Goal: Contribute content: Contribute content

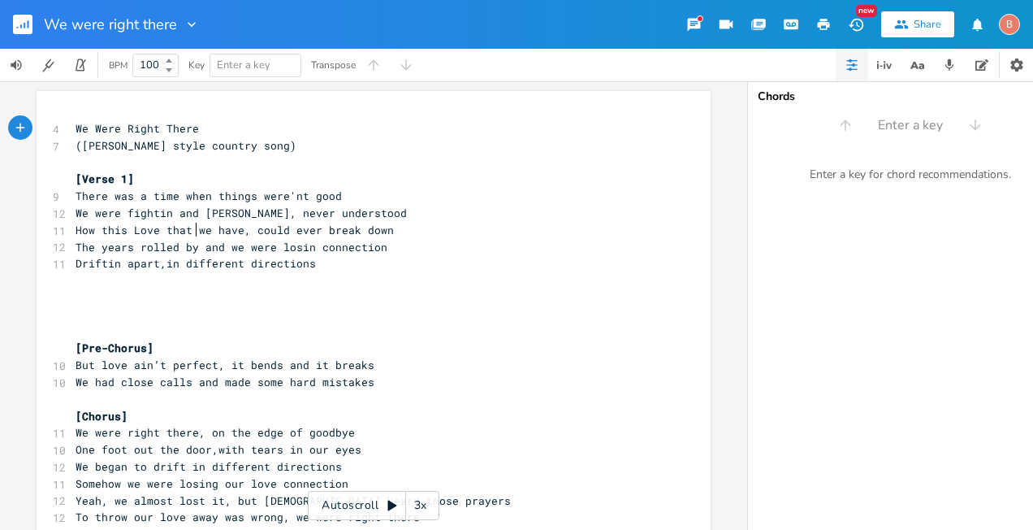
click at [193, 230] on span "How this Love that we have, could ever break down" at bounding box center [235, 230] width 318 height 15
click at [75, 276] on pre "​" at bounding box center [365, 280] width 586 height 17
click at [221, 247] on span "The years rolled by and we were losin connection" at bounding box center [232, 247] width 312 height 15
type textarea ","
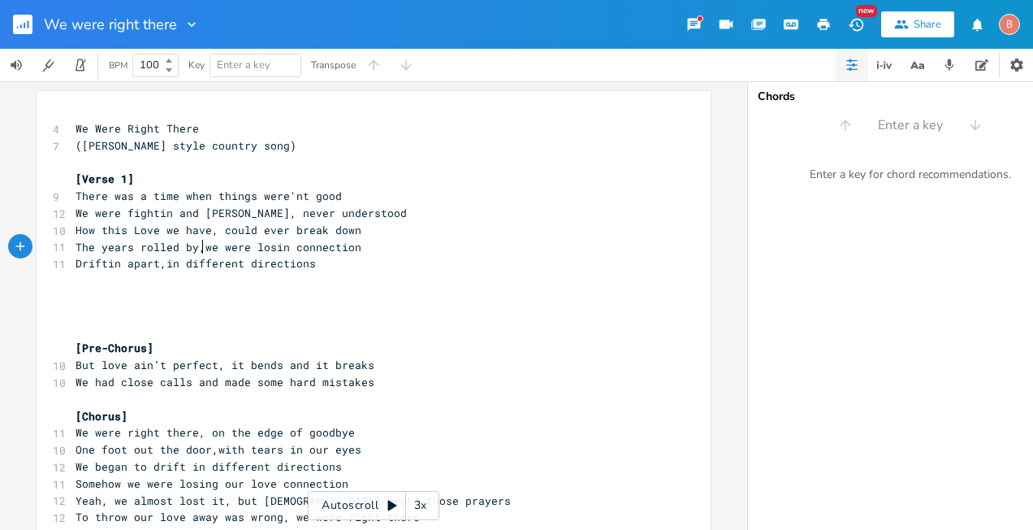
scroll to position [0, 4]
click at [76, 265] on span "Driftin apart,in different directions" at bounding box center [196, 263] width 240 height 15
drag, startPoint x: 72, startPoint y: 262, endPoint x: 304, endPoint y: 265, distance: 231.5
click at [304, 265] on span "Driftin apart,in different directions" at bounding box center [196, 263] width 240 height 15
type textarea "​Driftin apart,in different directions"
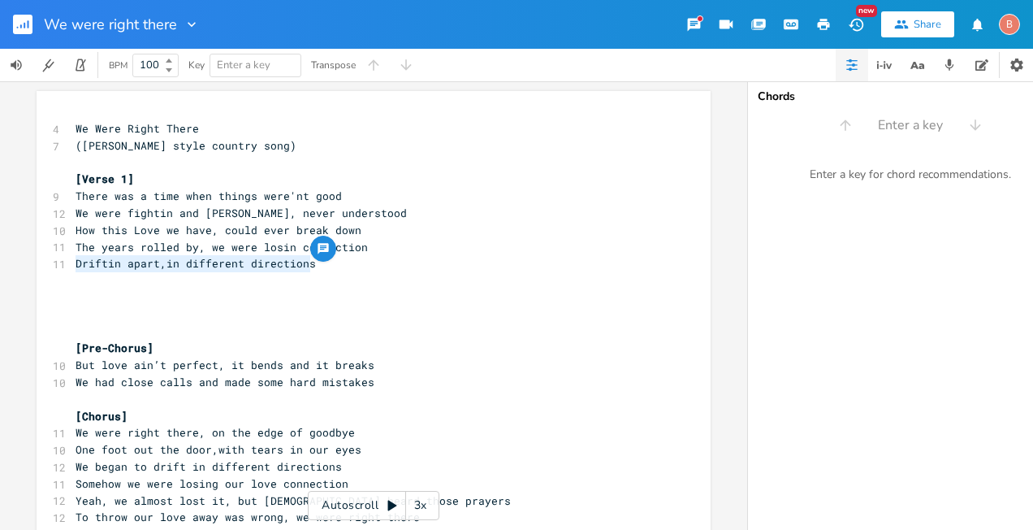
click at [76, 249] on span "The years rolled by, we were losin connection" at bounding box center [222, 247] width 292 height 15
type textarea "he years rolled by, we were losin connection"
drag, startPoint x: 74, startPoint y: 246, endPoint x: 355, endPoint y: 253, distance: 281.1
click at [355, 253] on span "The years rolled by, we were losin connection" at bounding box center [222, 247] width 292 height 15
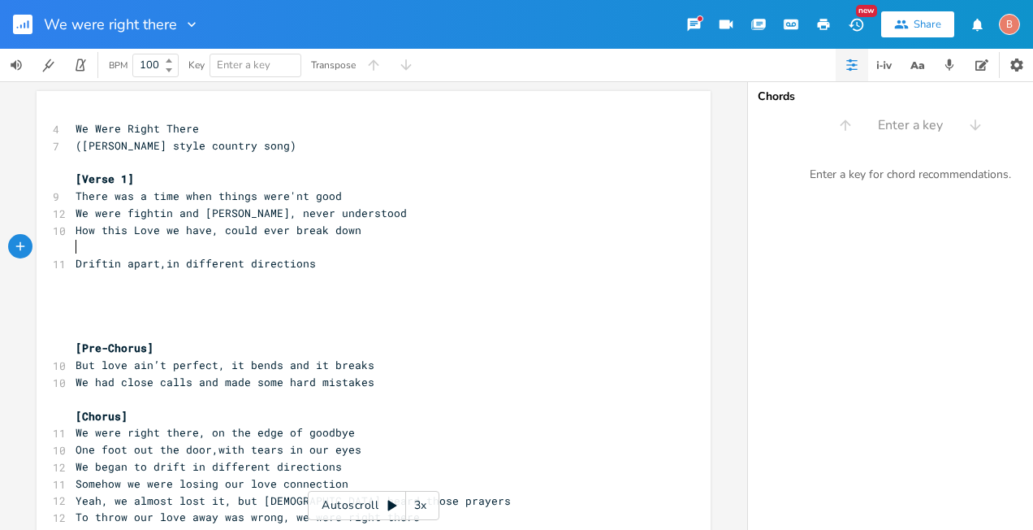
type textarea "​"
click at [72, 245] on pre "Driftin apart,in different directions" at bounding box center [365, 247] width 586 height 17
type textarea "We started"
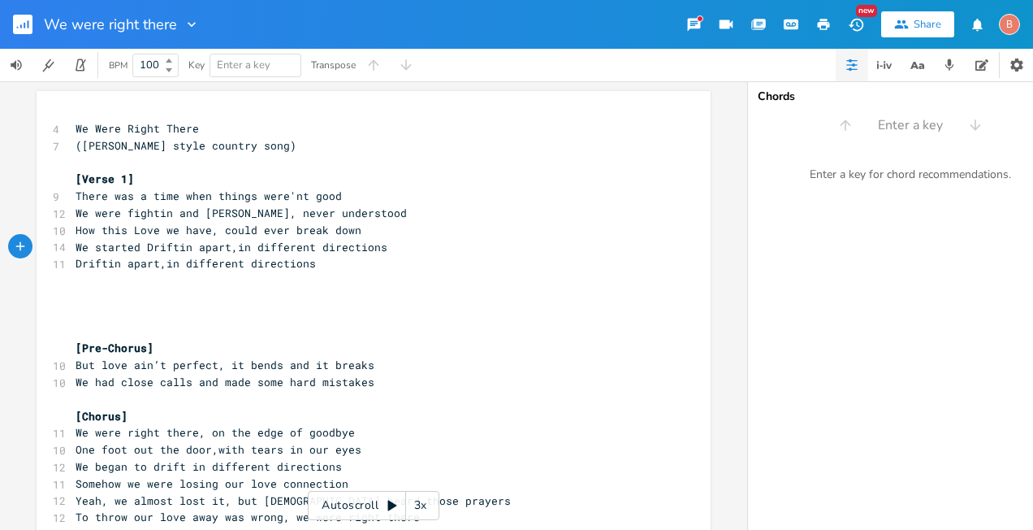
click at [148, 249] on span "We started Driftin apart,in different directions" at bounding box center [232, 247] width 312 height 15
type textarea "d"
click at [305, 264] on pre "Driftin apart,in different directions" at bounding box center [365, 263] width 586 height 17
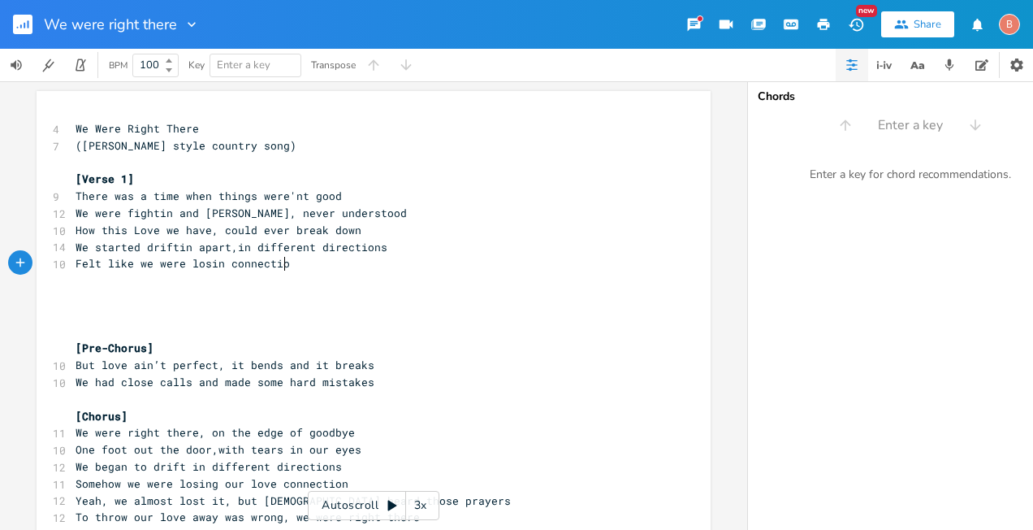
type textarea "Felt like we were losin connection"
click at [75, 281] on pre "​" at bounding box center [365, 280] width 586 height 17
click at [136, 249] on span "We started driftin apart,in different directions" at bounding box center [232, 247] width 312 height 15
type textarea "were"
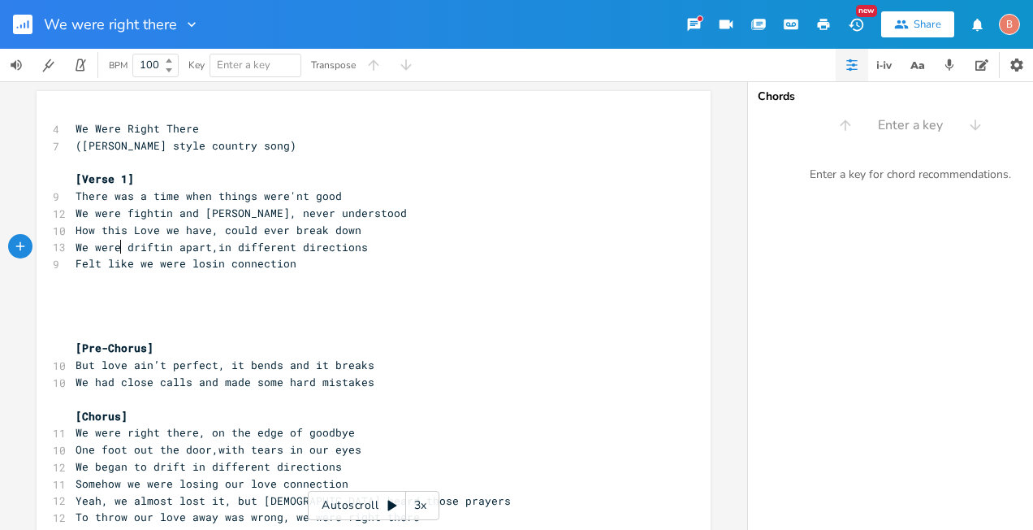
scroll to position [0, 26]
click at [178, 263] on span "Felt like we were losin connection" at bounding box center [186, 263] width 221 height 15
type textarea "Started"
click at [159, 267] on span "Started losin connection" at bounding box center [154, 263] width 156 height 15
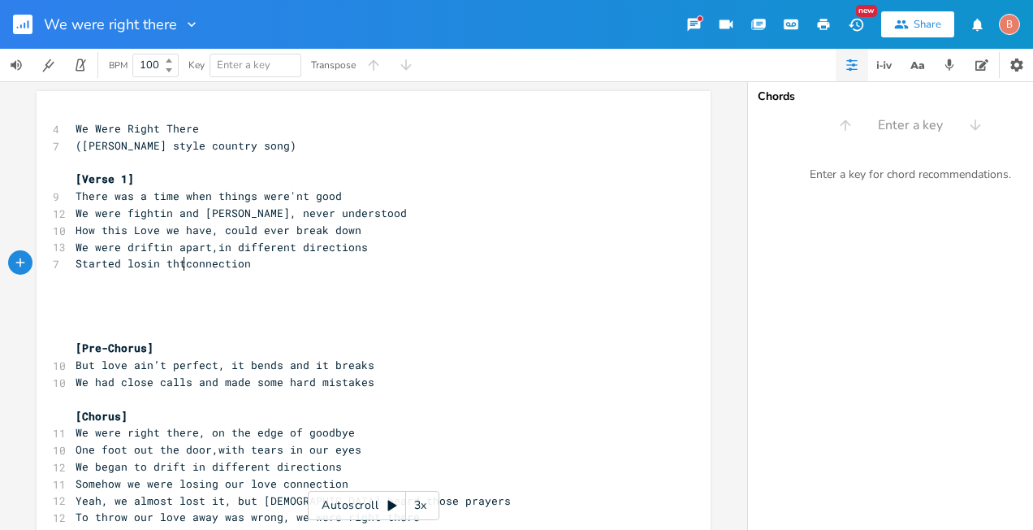
scroll to position [0, 18]
type textarea "thta"
type textarea "our love"
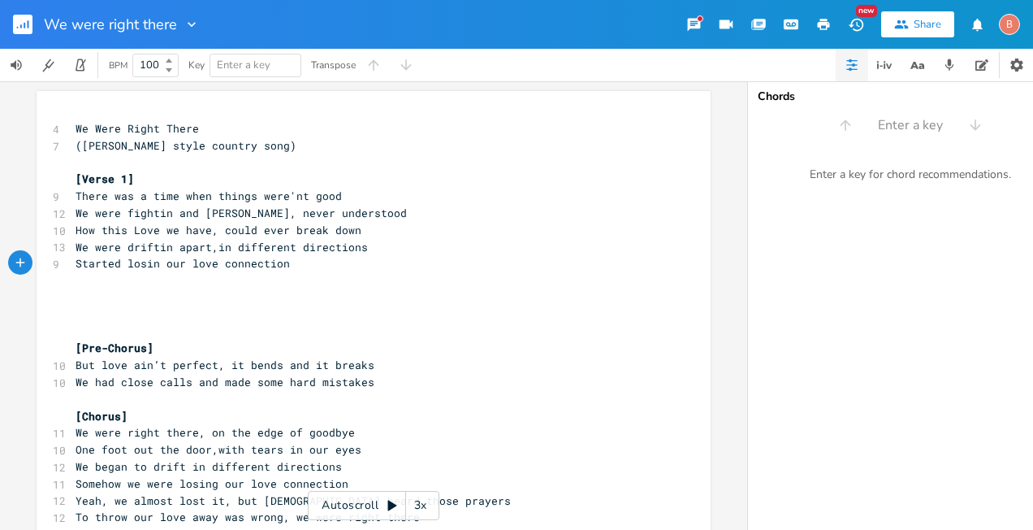
click at [74, 281] on pre "​" at bounding box center [365, 280] width 586 height 17
click at [248, 214] on span "We were fightin and [PERSON_NAME], never understood" at bounding box center [241, 212] width 331 height 15
type textarea "we"
click at [249, 231] on span "How this Love we have, could ever break down" at bounding box center [219, 230] width 286 height 15
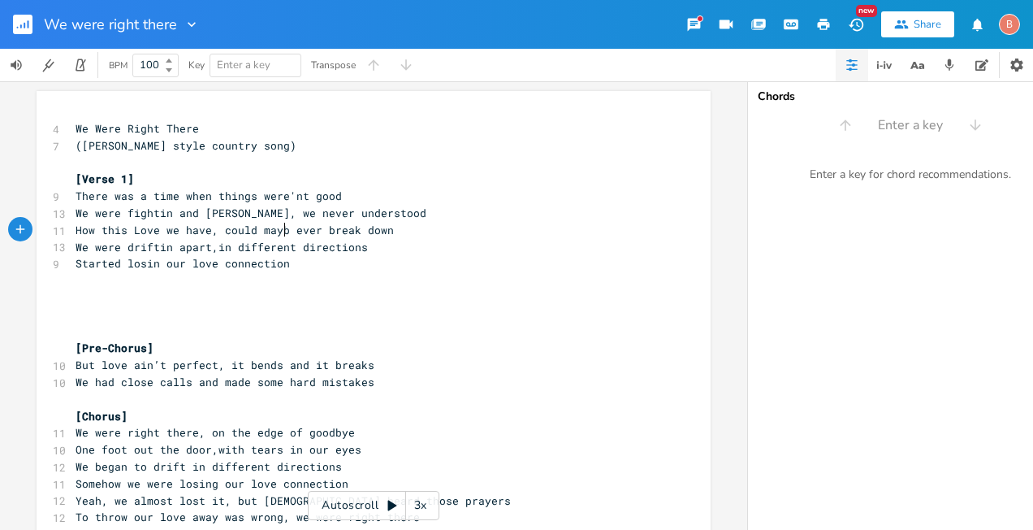
type textarea "maybe"
click at [74, 279] on pre "​" at bounding box center [365, 280] width 586 height 17
type textarea "two"
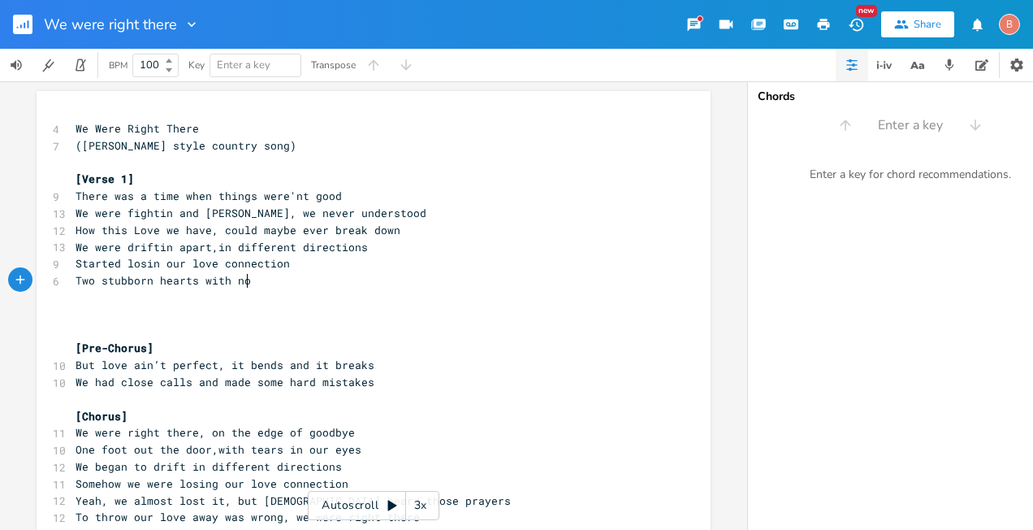
type textarea "Two stubborn hearts with no"
click at [285, 269] on pre "Started losin our love connection" at bounding box center [365, 263] width 586 height 17
click at [177, 467] on span "We began to drift in different directions" at bounding box center [209, 466] width 266 height 15
type textarea "Drifting apart"
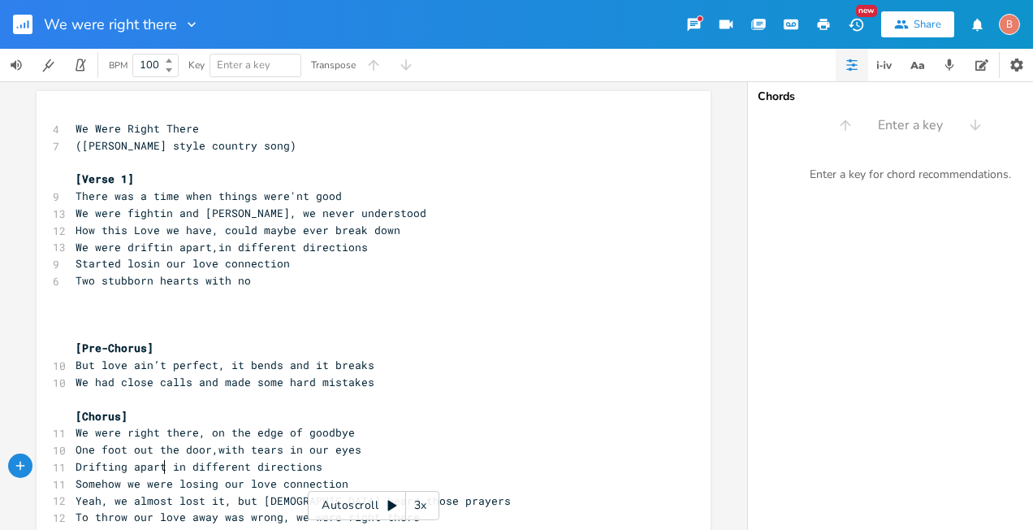
scroll to position [0, 64]
click at [120, 482] on span "Somehow we were losing our love connection" at bounding box center [212, 483] width 273 height 15
click at [83, 483] on span "we were losing our love connection" at bounding box center [186, 483] width 221 height 15
type textarea "We"
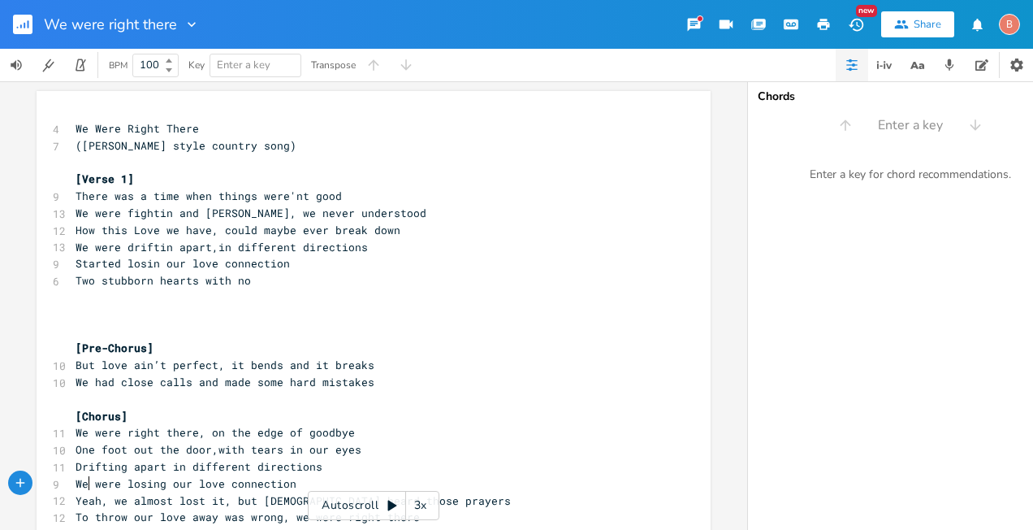
click at [159, 488] on span "We were losing our love connection" at bounding box center [186, 483] width 221 height 15
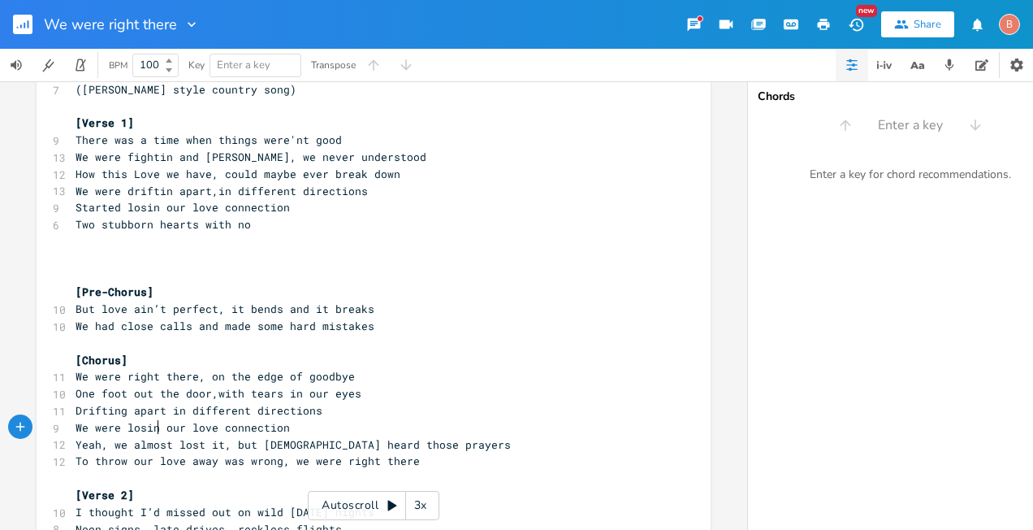
scroll to position [81, 0]
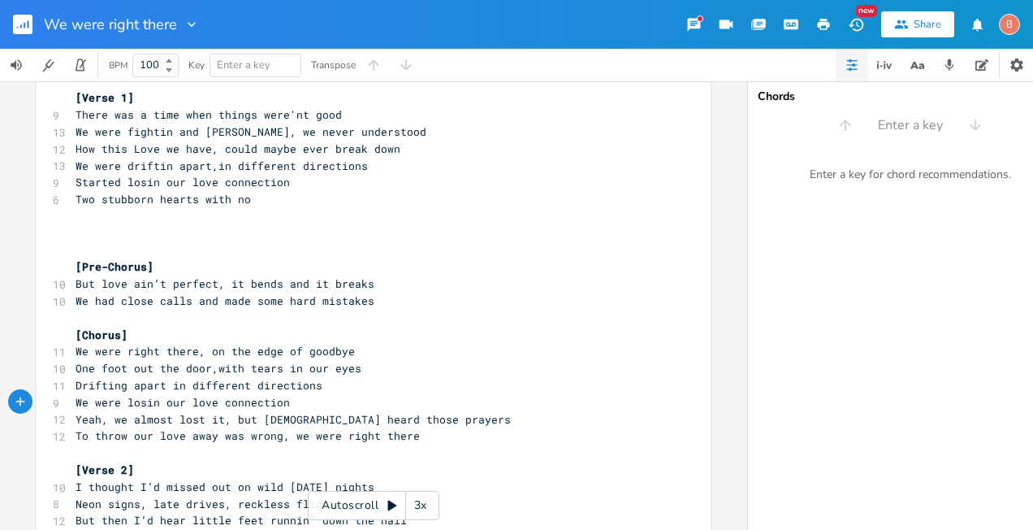
click at [348, 418] on span "Yeah, we almost lost it, but [DEMOGRAPHIC_DATA] heard those prayers" at bounding box center [293, 419] width 435 height 15
click at [402, 418] on pre "Yeah, we almost lost it, but [DEMOGRAPHIC_DATA] heard those prayers" at bounding box center [365, 419] width 586 height 17
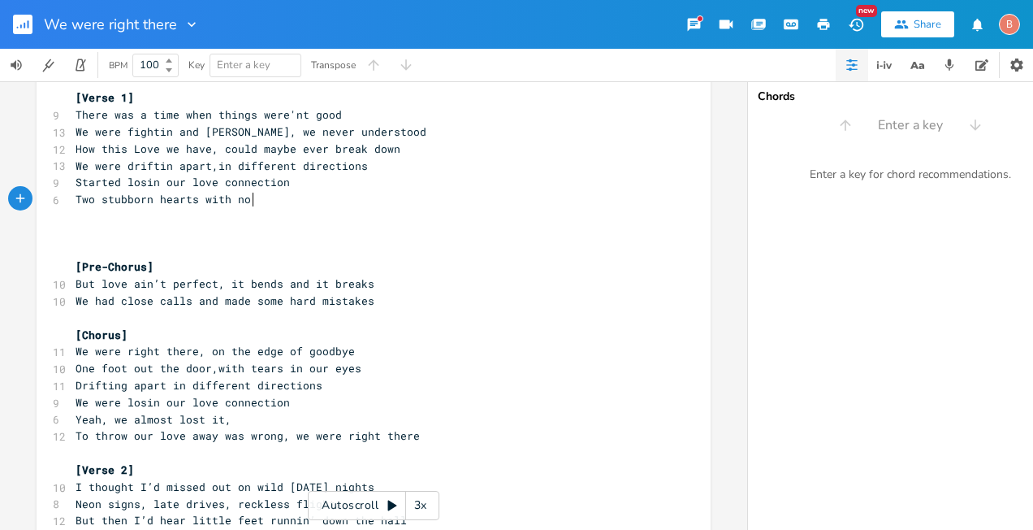
click at [247, 201] on span "Two stubborn hearts with no" at bounding box center [163, 199] width 175 height 15
type textarea "desire"
click at [203, 148] on span "How this Love we have, could maybe ever break down" at bounding box center [238, 148] width 325 height 15
type textarea "d"
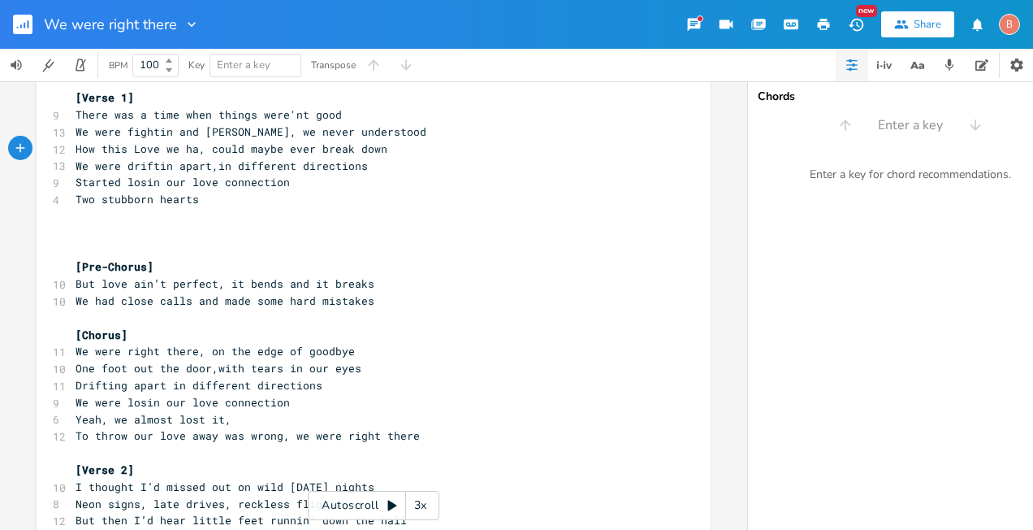
scroll to position [0, 6]
click at [283, 149] on span "How this Love we had, could maybe ever break down" at bounding box center [235, 148] width 318 height 15
click at [271, 149] on span "How this Love we had, could ever break down" at bounding box center [215, 148] width 279 height 15
type textarea "maybe"
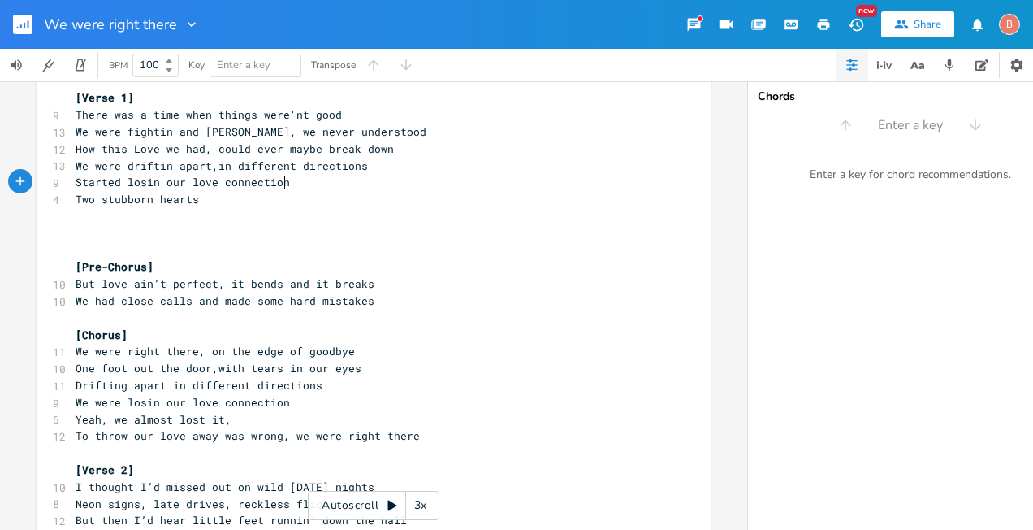
click at [280, 181] on pre "Started losin our love connection" at bounding box center [365, 182] width 586 height 17
type textarea "s"
click at [194, 199] on span "Two stubborn hearts" at bounding box center [137, 199] width 123 height 15
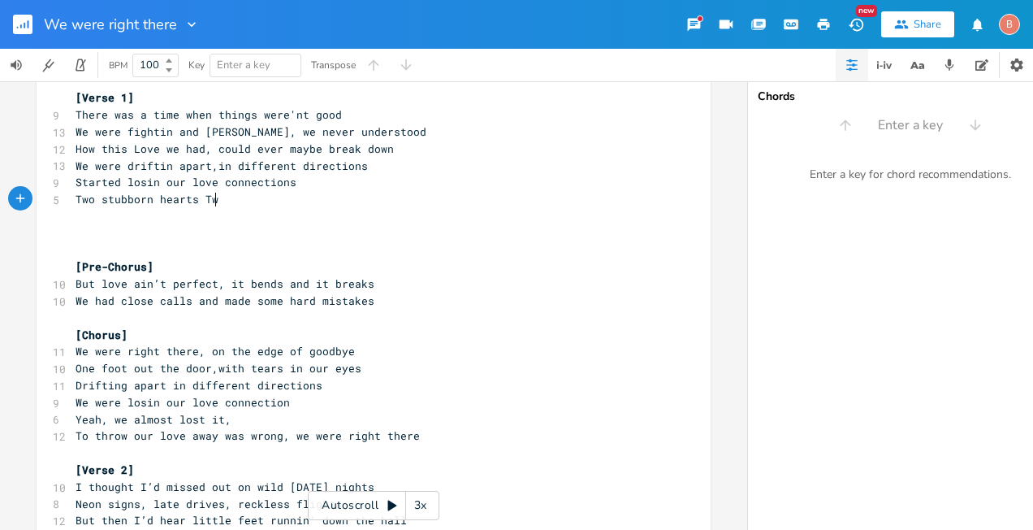
type textarea "Two"
type textarea "locked in battle and breaking down"
click at [384, 151] on pre "How this Love we had, could ever maybe break down" at bounding box center [365, 149] width 586 height 17
